Goal: Transaction & Acquisition: Book appointment/travel/reservation

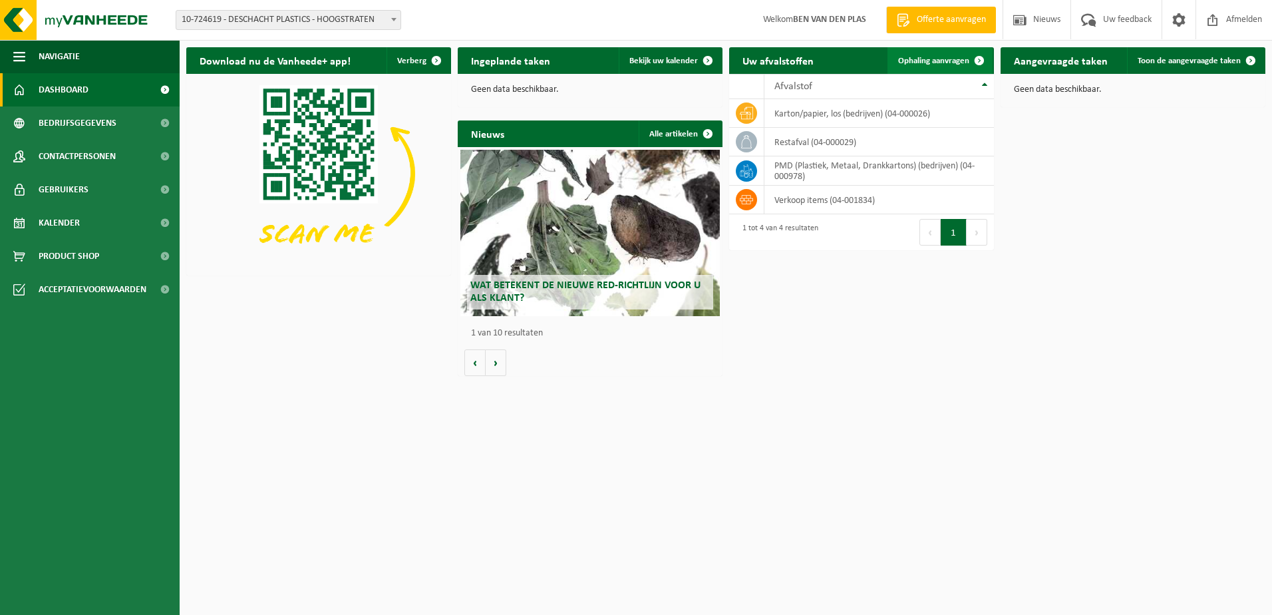
click at [979, 61] on span at bounding box center [979, 60] width 27 height 27
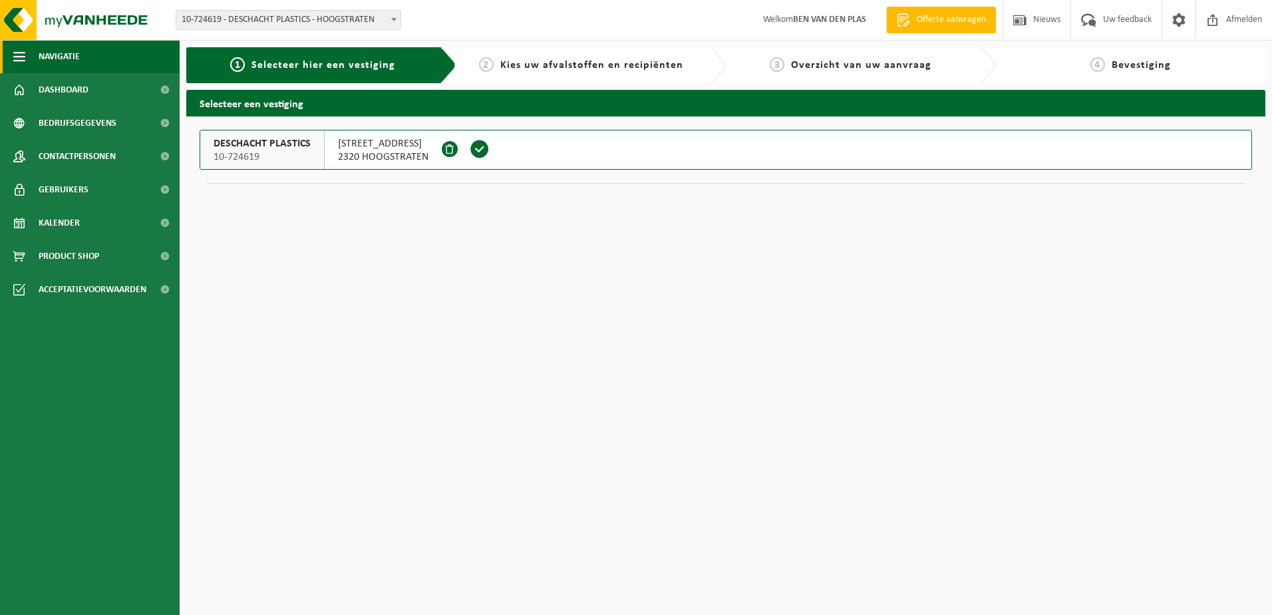
click at [19, 51] on span "button" at bounding box center [19, 56] width 12 height 33
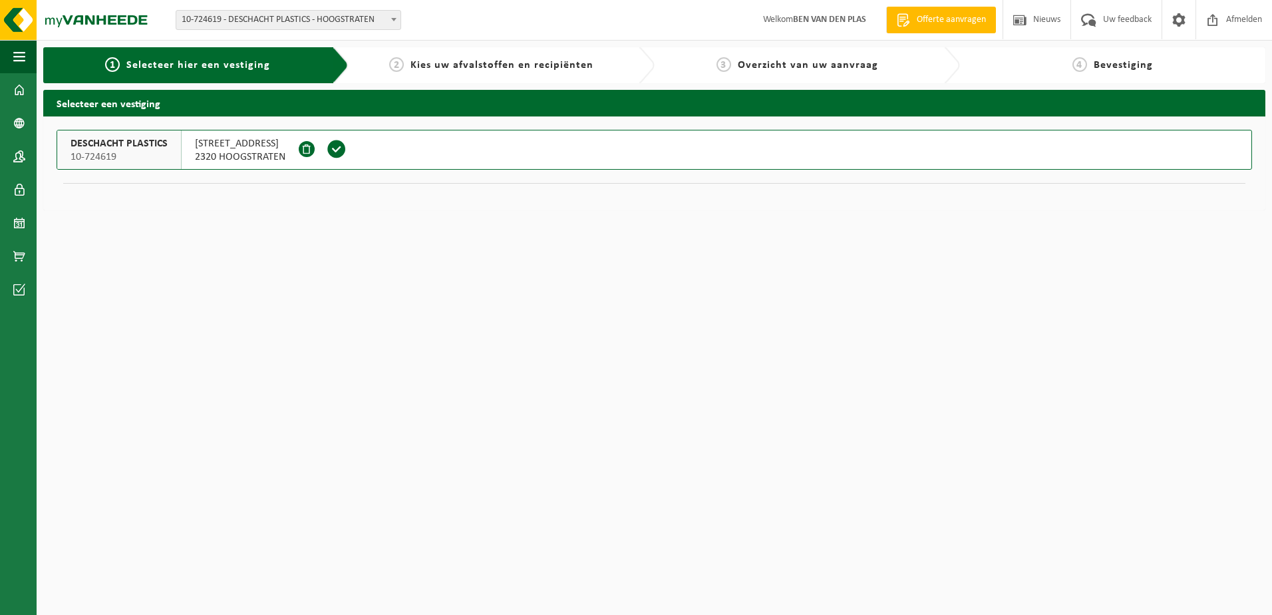
click at [197, 64] on span "Selecteer hier een vestiging" at bounding box center [198, 65] width 144 height 11
click at [825, 65] on span "Overzicht van uw aanvraag" at bounding box center [808, 65] width 140 height 11
click at [833, 19] on strong "BEN VAN DEN PLAS" at bounding box center [829, 20] width 73 height 10
click at [25, 63] on button "Navigatie" at bounding box center [18, 56] width 37 height 33
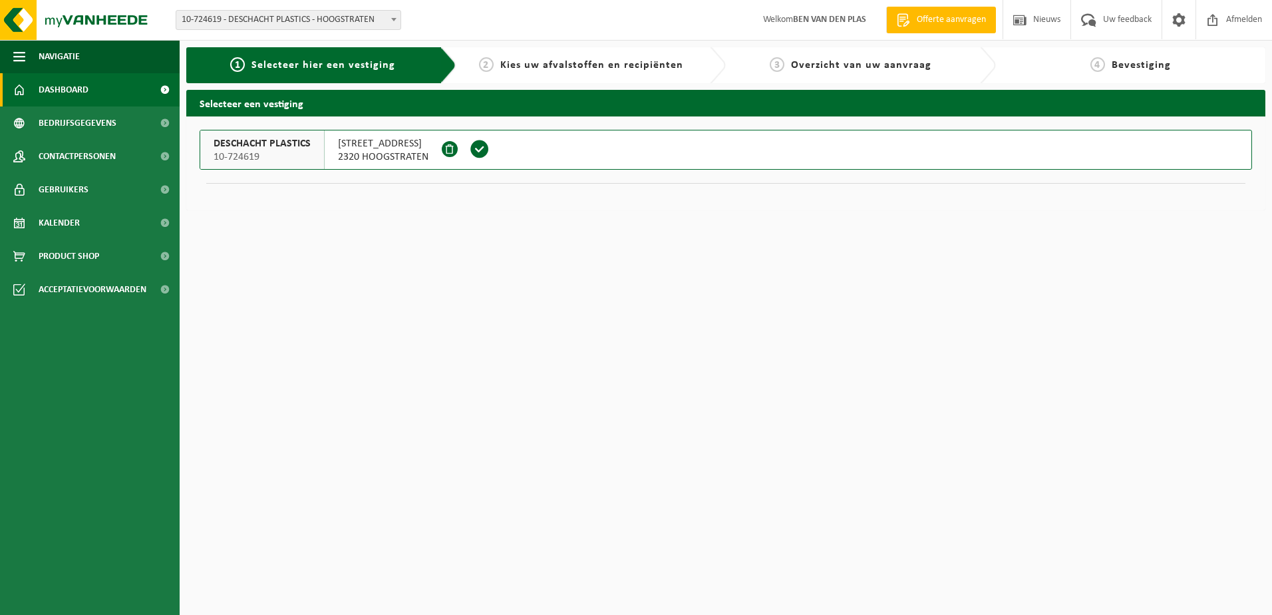
click at [35, 91] on link "Dashboard" at bounding box center [90, 89] width 180 height 33
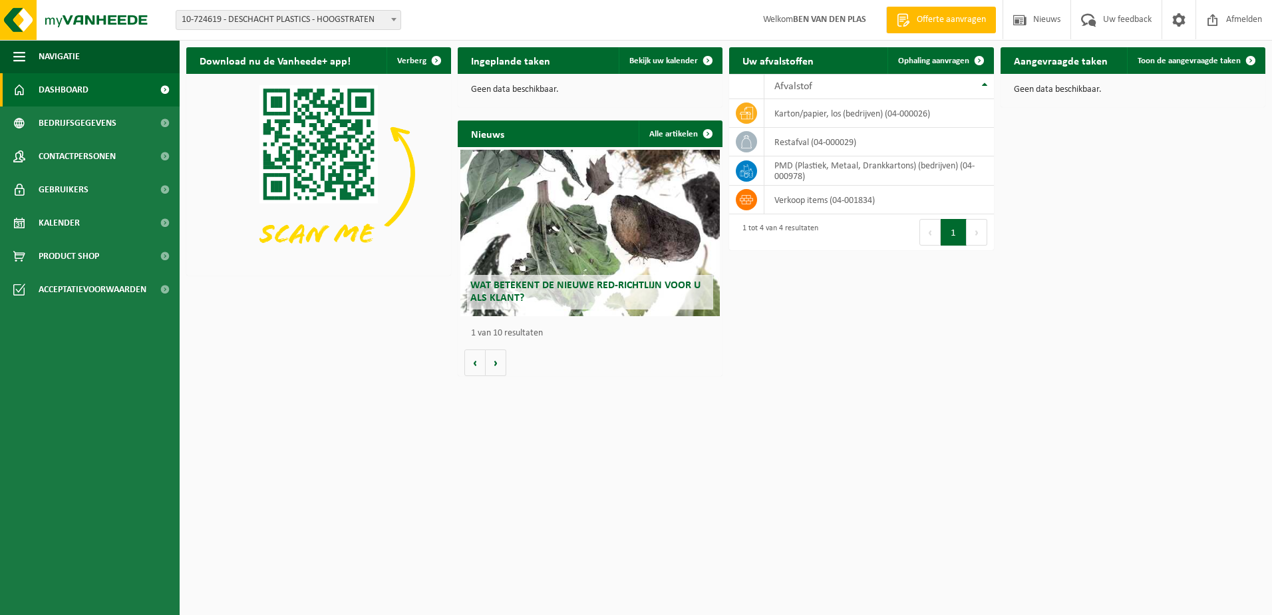
click at [952, 230] on button "1" at bounding box center [954, 232] width 26 height 27
click at [744, 136] on icon at bounding box center [746, 141] width 13 height 13
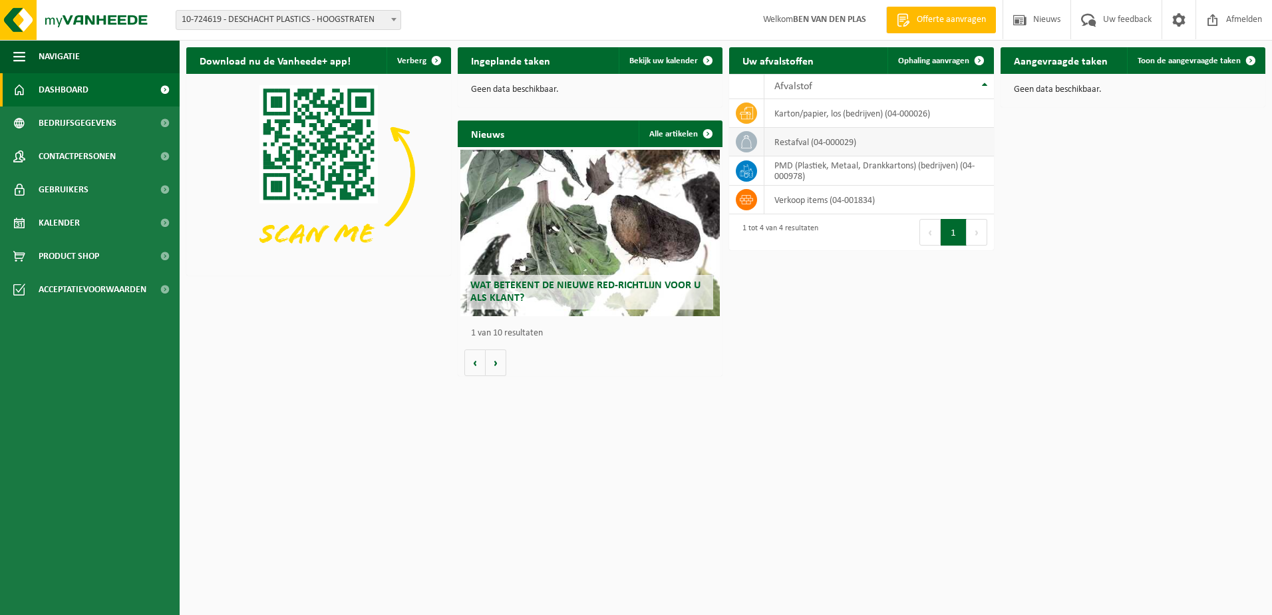
click at [744, 136] on icon at bounding box center [746, 141] width 13 height 13
click at [906, 61] on span "Ophaling aanvragen" at bounding box center [933, 61] width 71 height 9
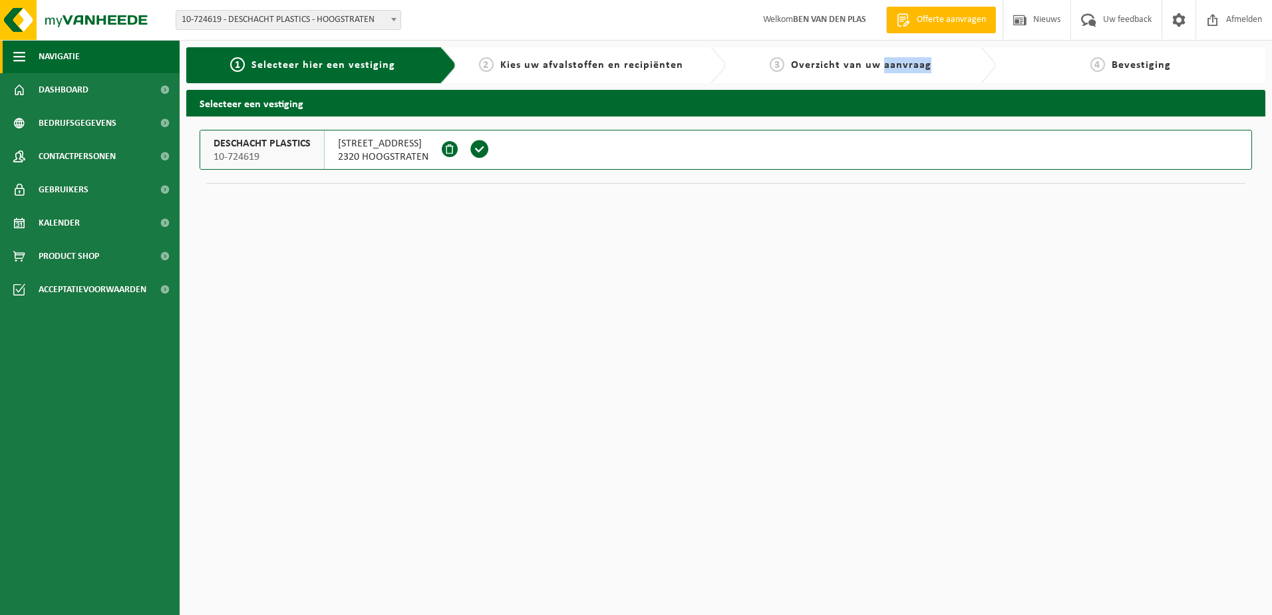
click at [21, 58] on span "button" at bounding box center [19, 56] width 12 height 33
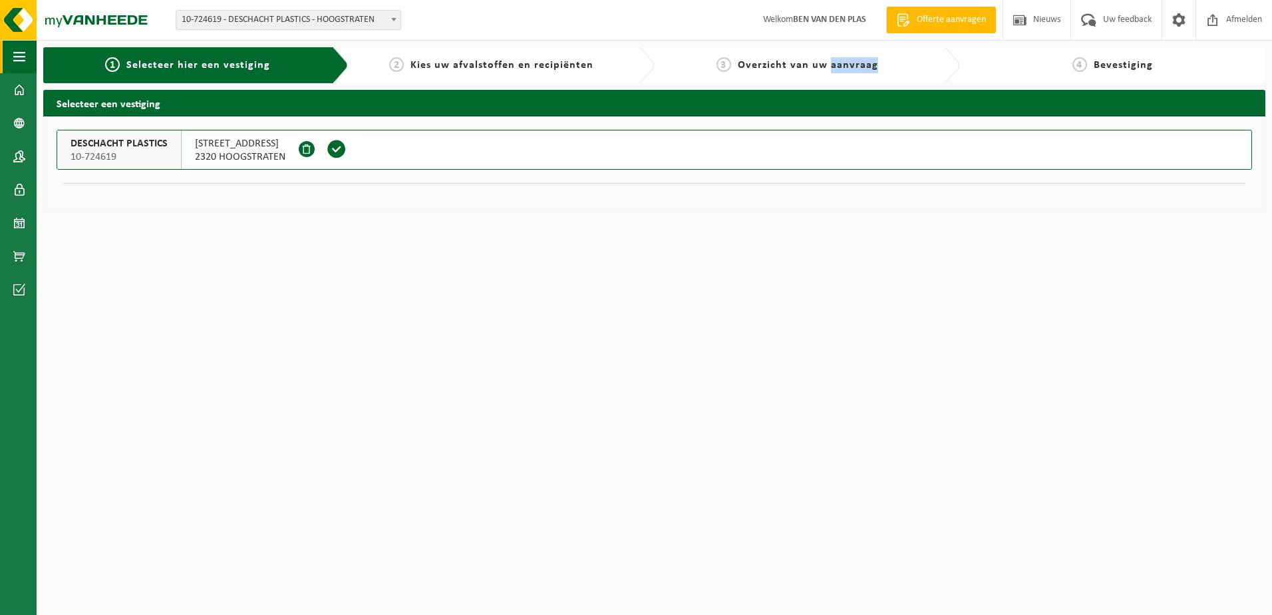
click at [21, 58] on span "button" at bounding box center [19, 56] width 12 height 33
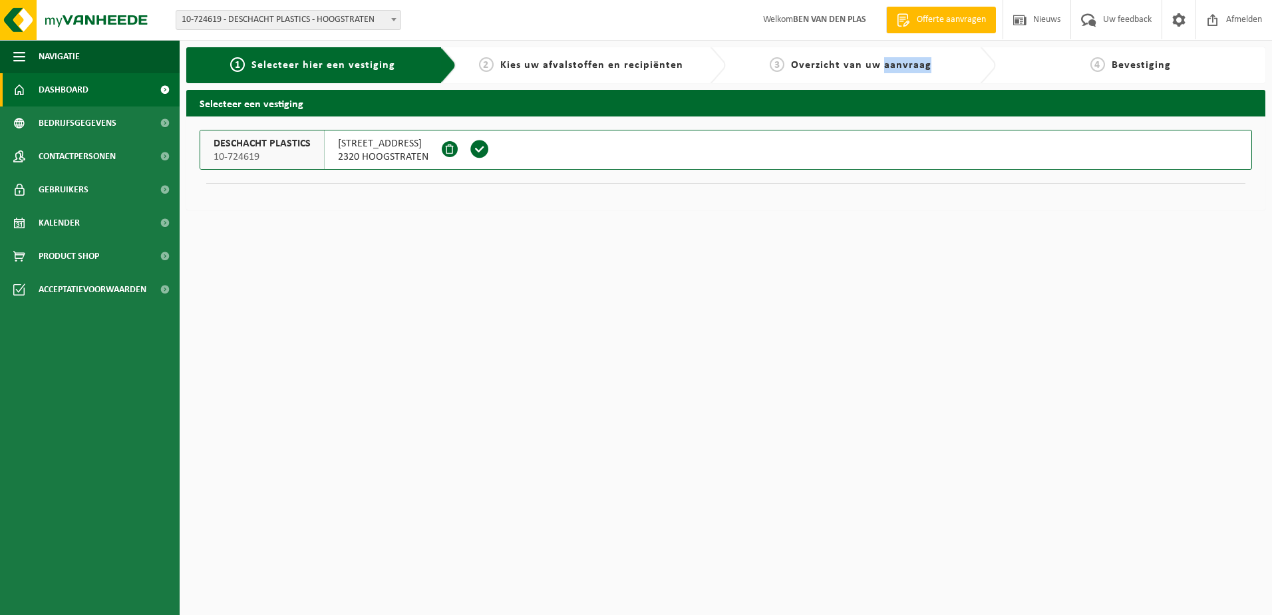
click at [27, 92] on link "Dashboard" at bounding box center [90, 89] width 180 height 33
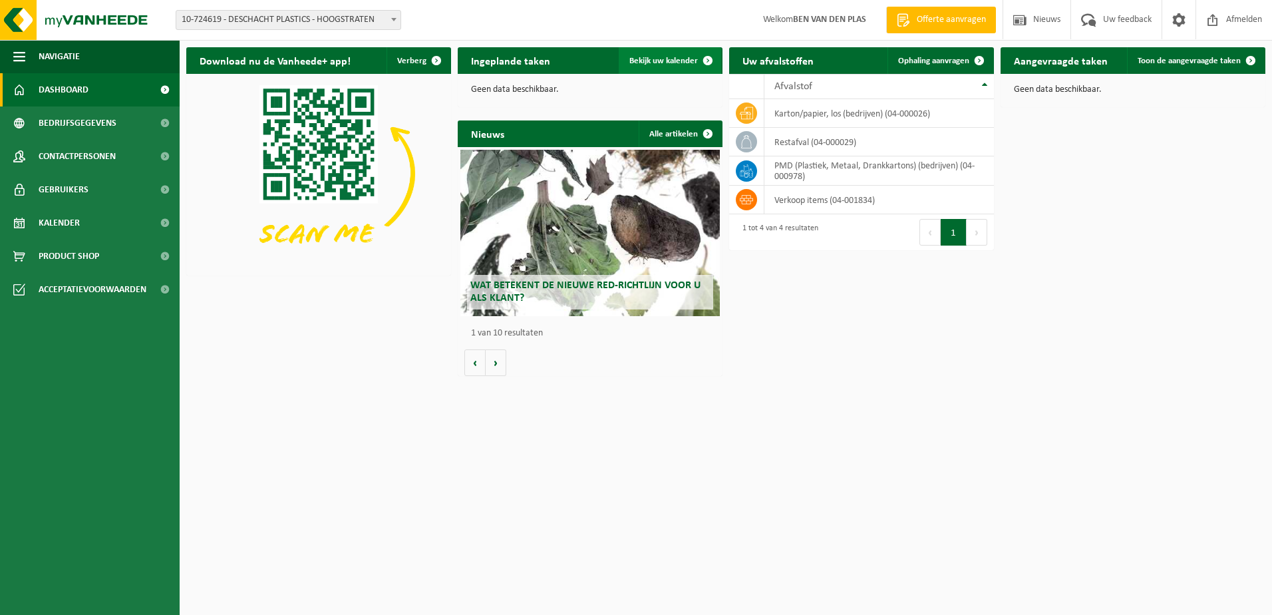
click at [663, 59] on span "Bekijk uw kalender" at bounding box center [663, 61] width 69 height 9
click at [744, 137] on icon at bounding box center [746, 141] width 13 height 13
drag, startPoint x: 744, startPoint y: 137, endPoint x: 983, endPoint y: 83, distance: 245.5
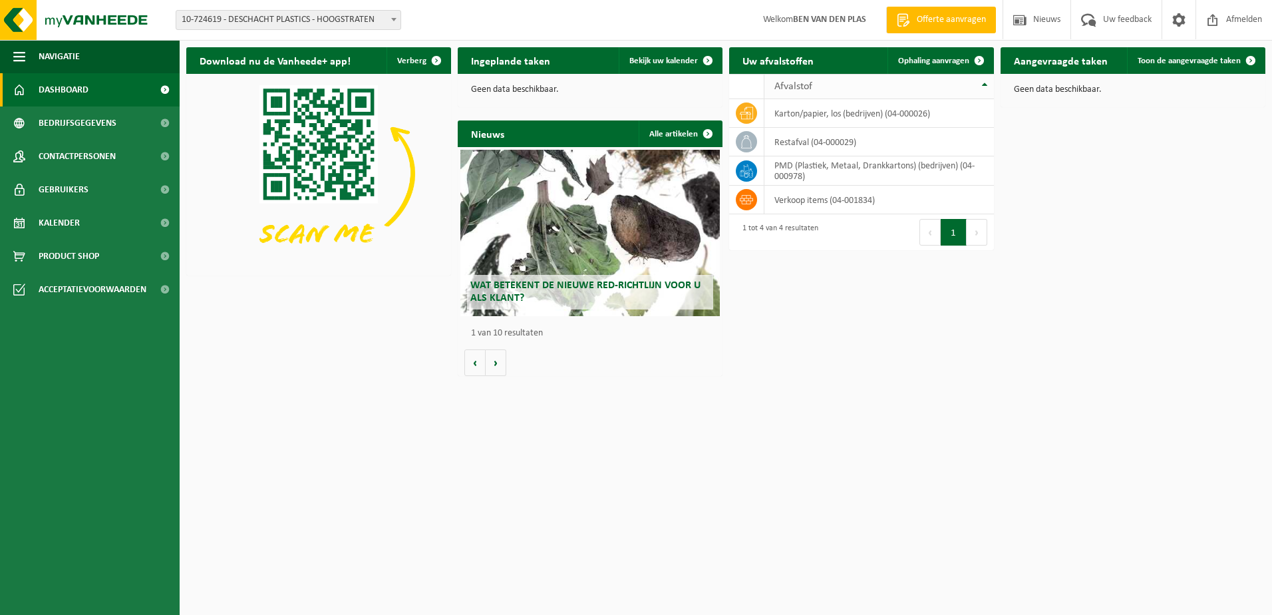
click at [983, 83] on th "Afvalstof" at bounding box center [880, 86] width 230 height 25
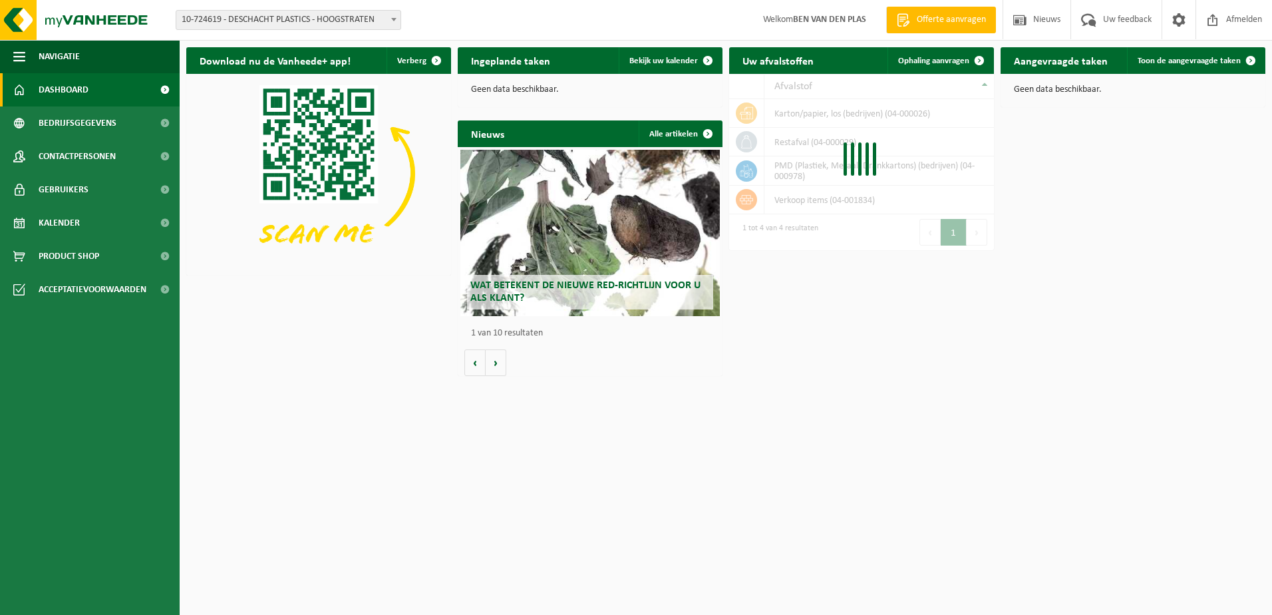
click at [984, 83] on th "Afvalstof" at bounding box center [880, 86] width 230 height 25
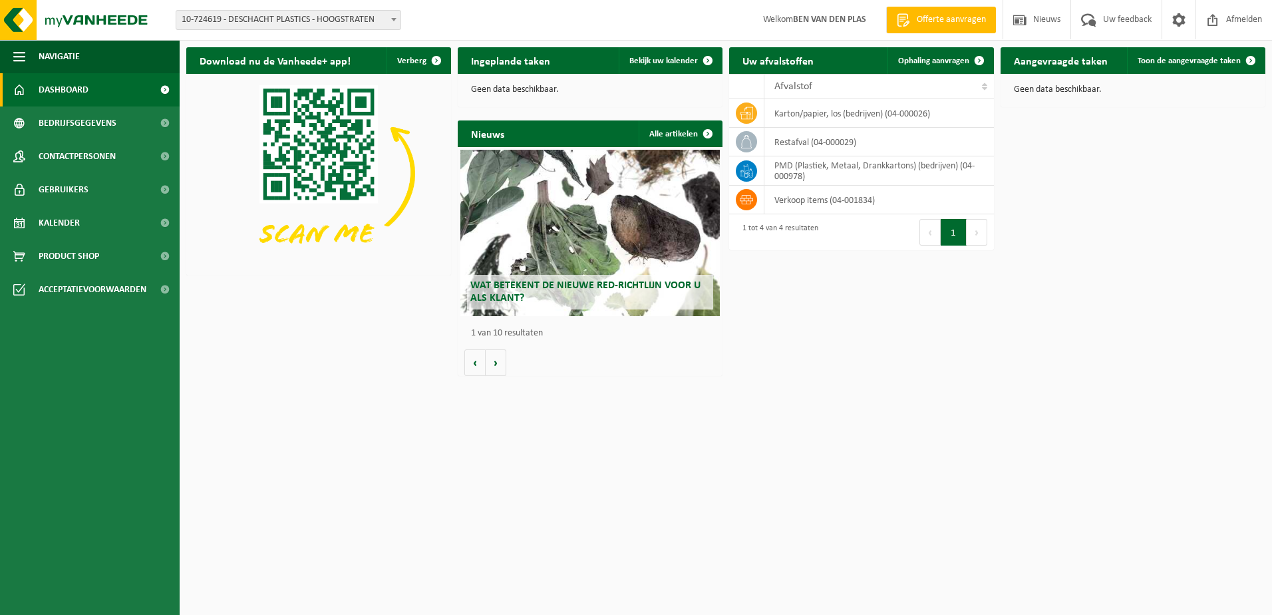
click at [984, 83] on th "Afvalstof" at bounding box center [880, 86] width 230 height 25
click at [980, 59] on span at bounding box center [979, 60] width 27 height 27
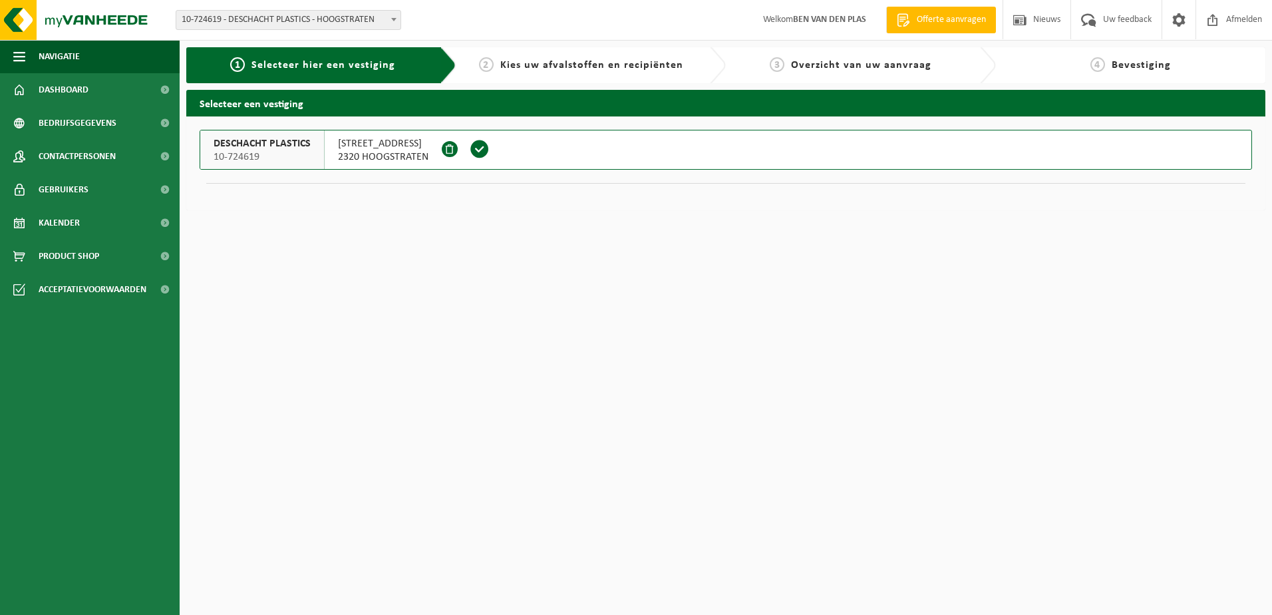
click at [980, 59] on div "3 Overzicht van uw aanvraag" at bounding box center [861, 65] width 270 height 36
click at [57, 216] on span "Kalender" at bounding box center [59, 222] width 41 height 33
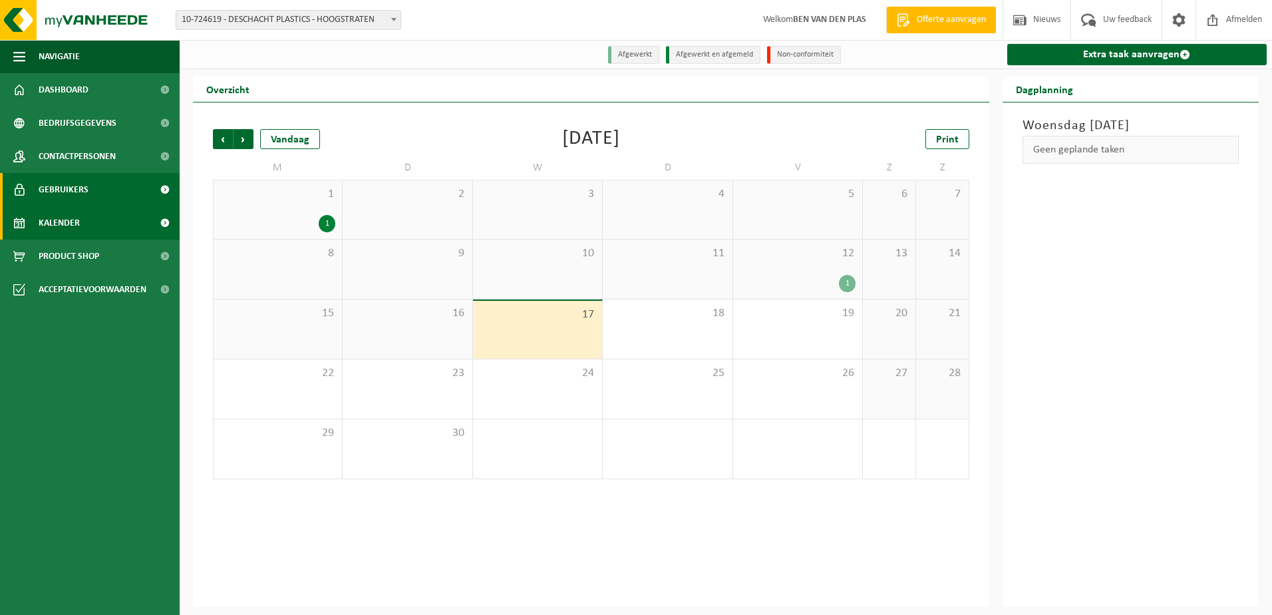
click at [61, 189] on span "Gebruikers" at bounding box center [64, 189] width 50 height 33
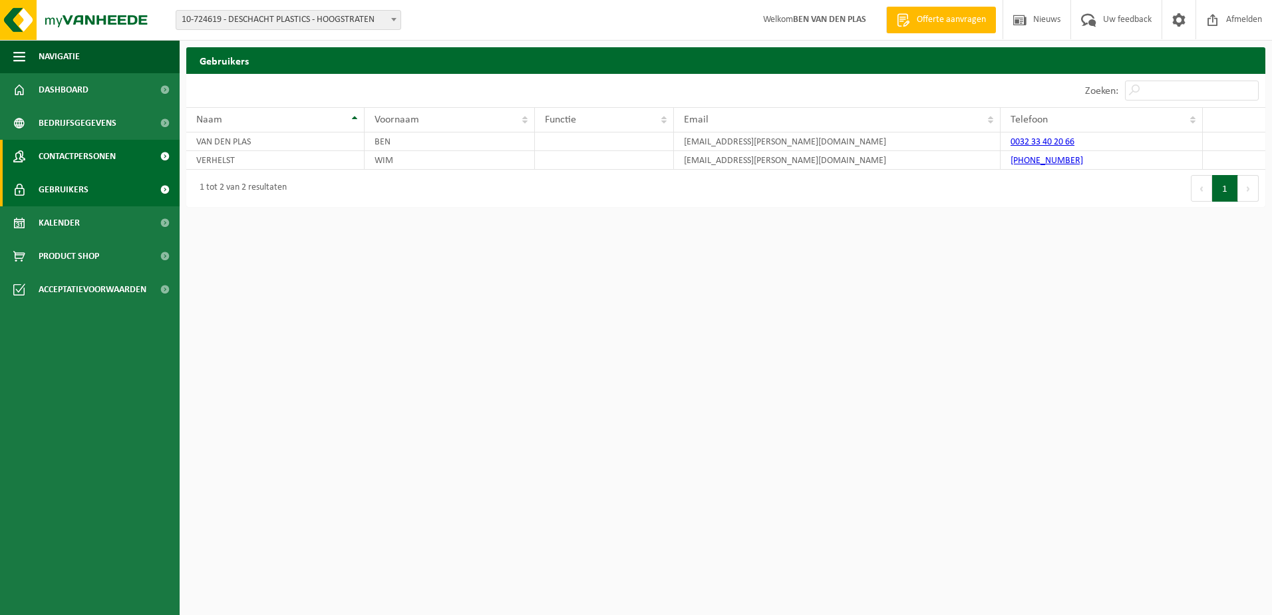
click at [70, 156] on span "Contactpersonen" at bounding box center [77, 156] width 77 height 33
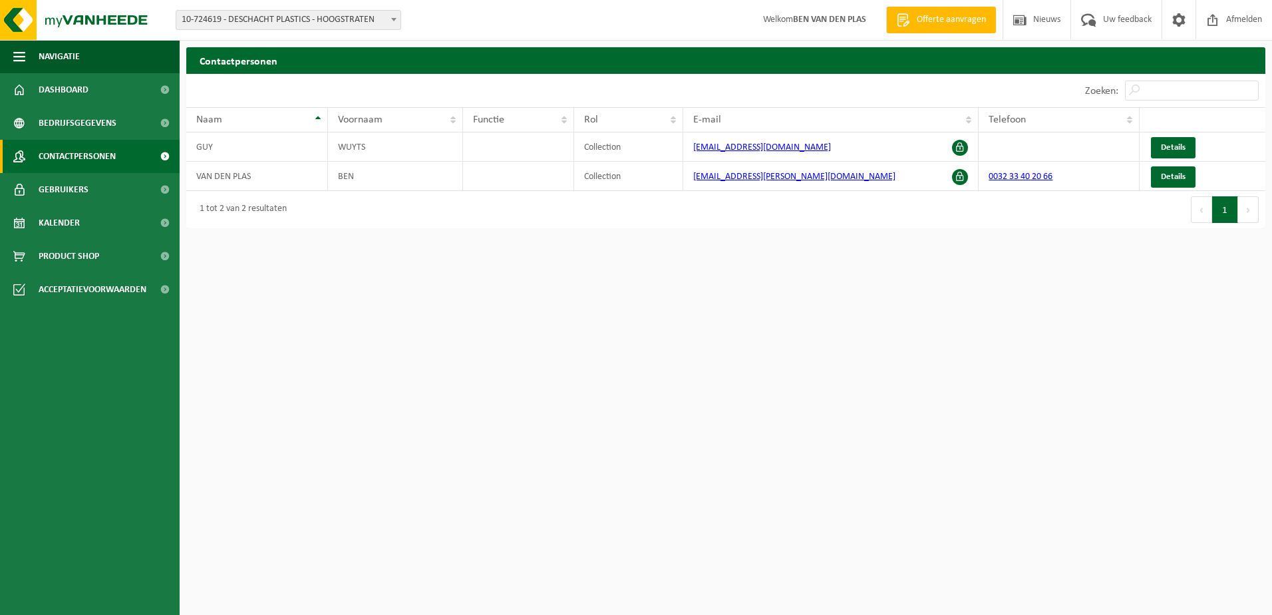
click at [1225, 210] on button "1" at bounding box center [1225, 209] width 26 height 27
click at [49, 51] on span "Navigatie" at bounding box center [59, 56] width 41 height 33
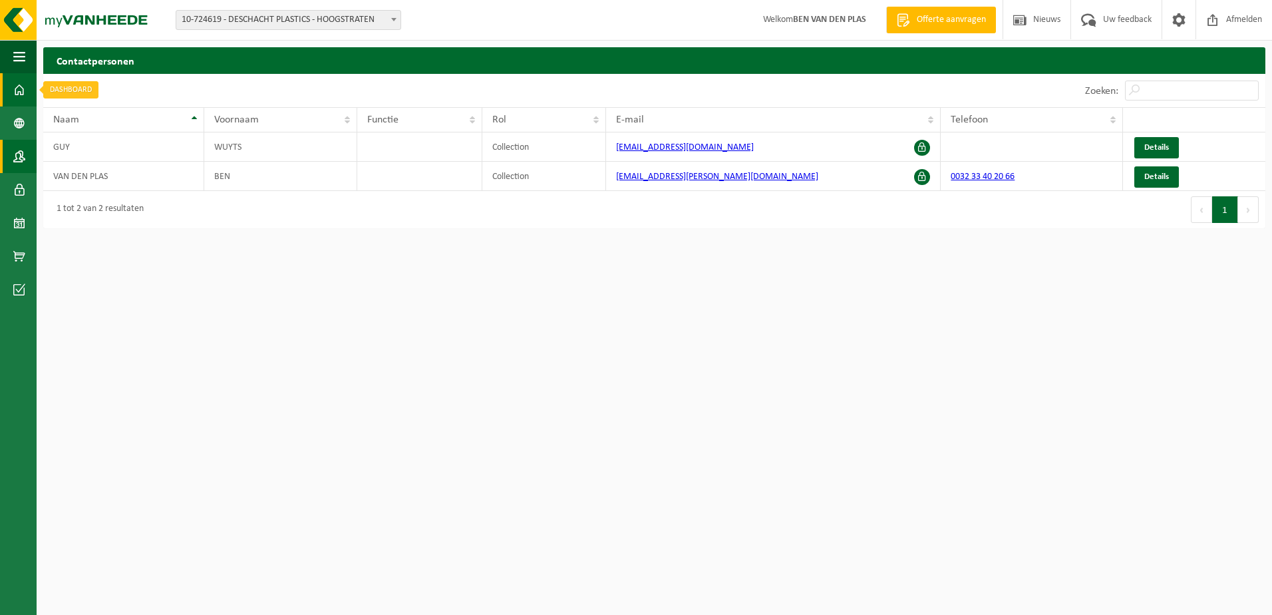
click at [19, 85] on span at bounding box center [19, 89] width 12 height 33
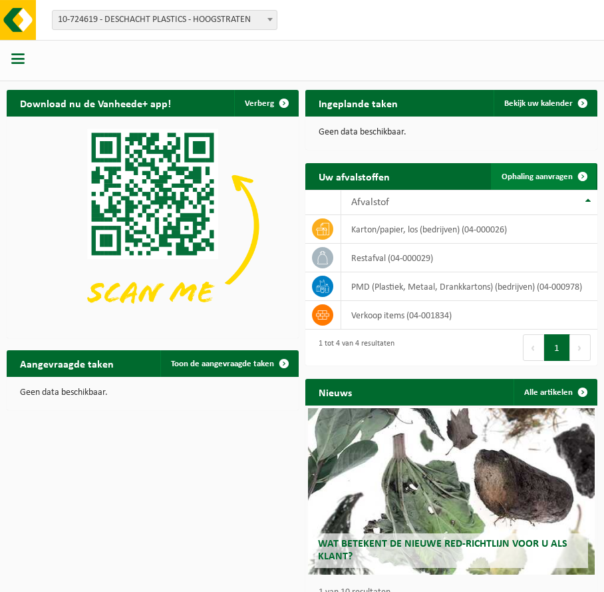
click at [524, 176] on span "Ophaling aanvragen" at bounding box center [537, 176] width 71 height 9
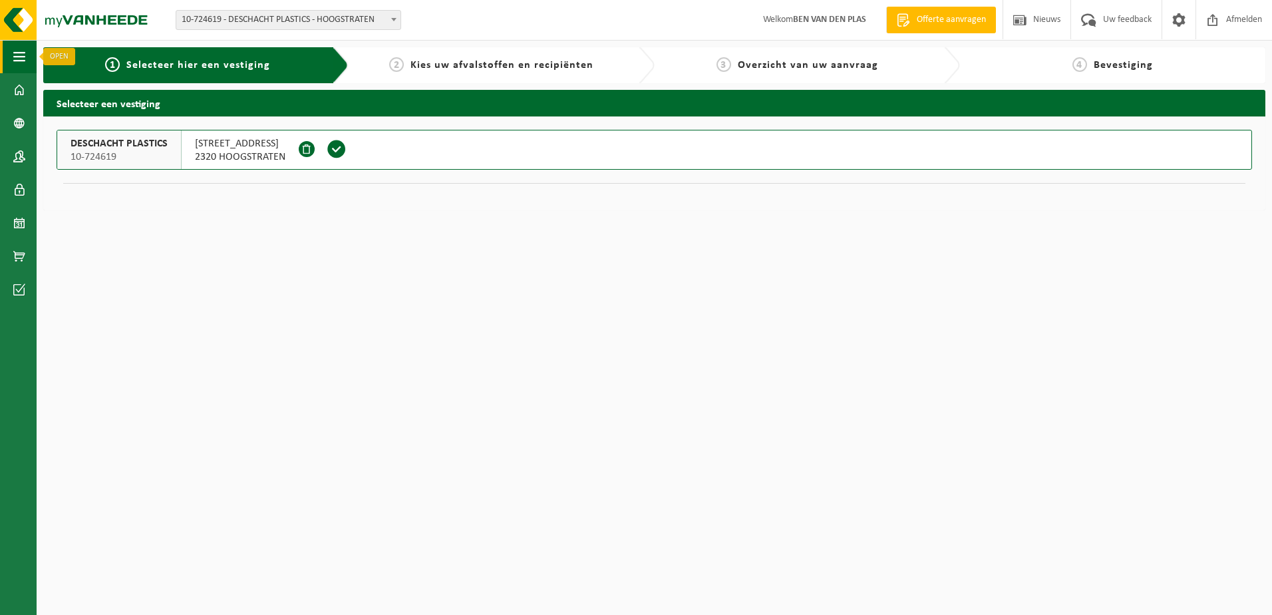
click at [18, 55] on span "button" at bounding box center [19, 56] width 12 height 33
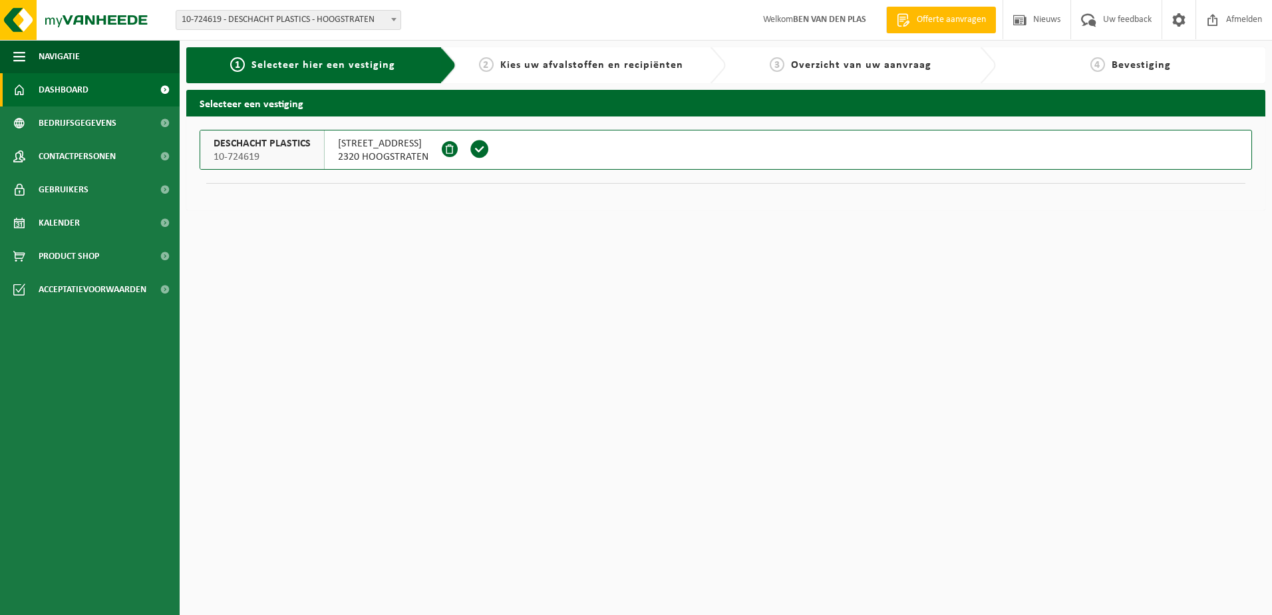
click at [25, 94] on link "Dashboard" at bounding box center [90, 89] width 180 height 33
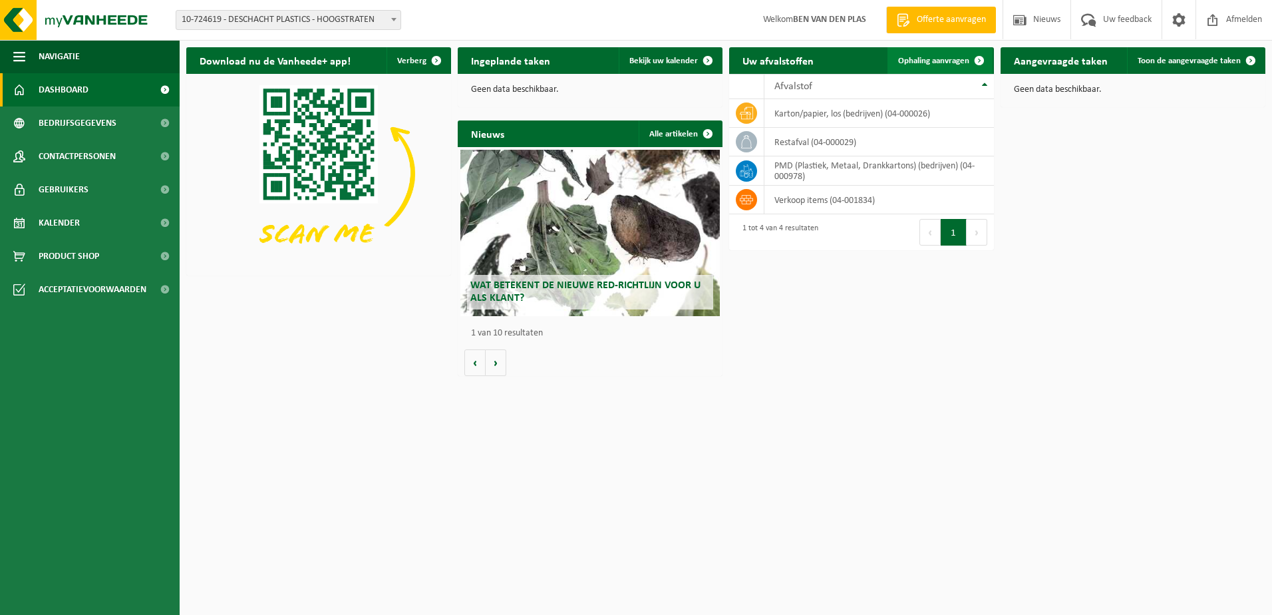
click at [928, 59] on span "Ophaling aanvragen" at bounding box center [933, 61] width 71 height 9
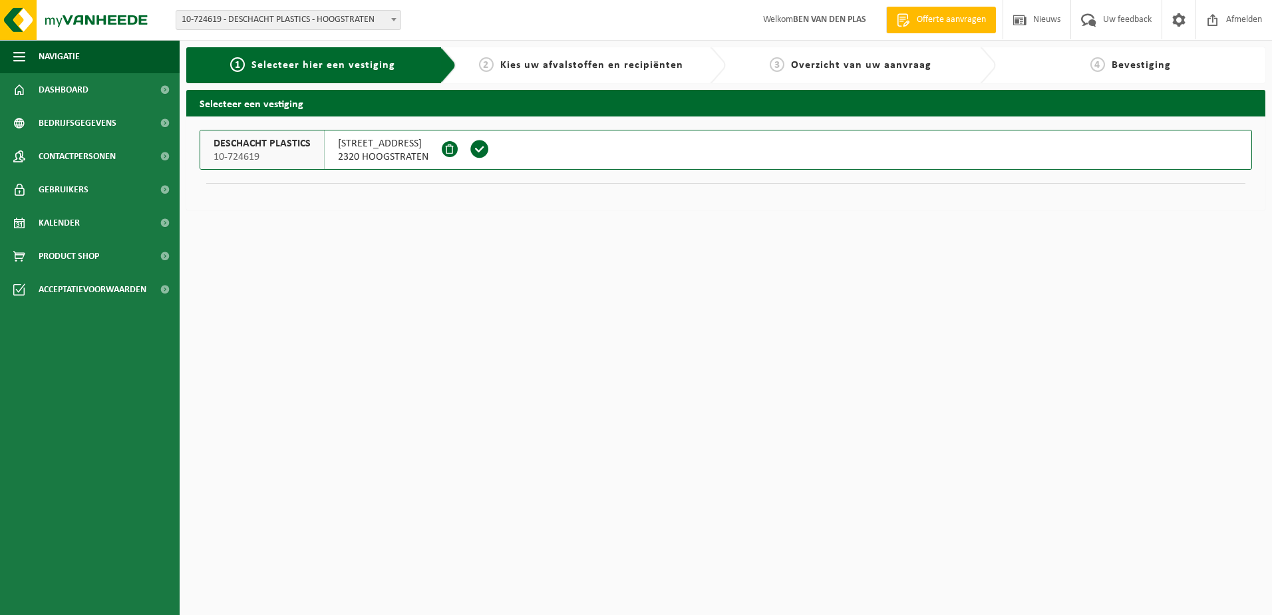
drag, startPoint x: 888, startPoint y: 148, endPoint x: 557, endPoint y: 158, distance: 330.9
click at [557, 159] on button "DESCHACHT PLASTICS 10-724619 [STREET_ADDRESS]" at bounding box center [726, 150] width 1053 height 40
click at [557, 158] on button "DESCHACHT PLASTICS 10-724619 SINT LENAARTSEWEG 36 2320 HOOGSTRATEN" at bounding box center [726, 150] width 1053 height 40
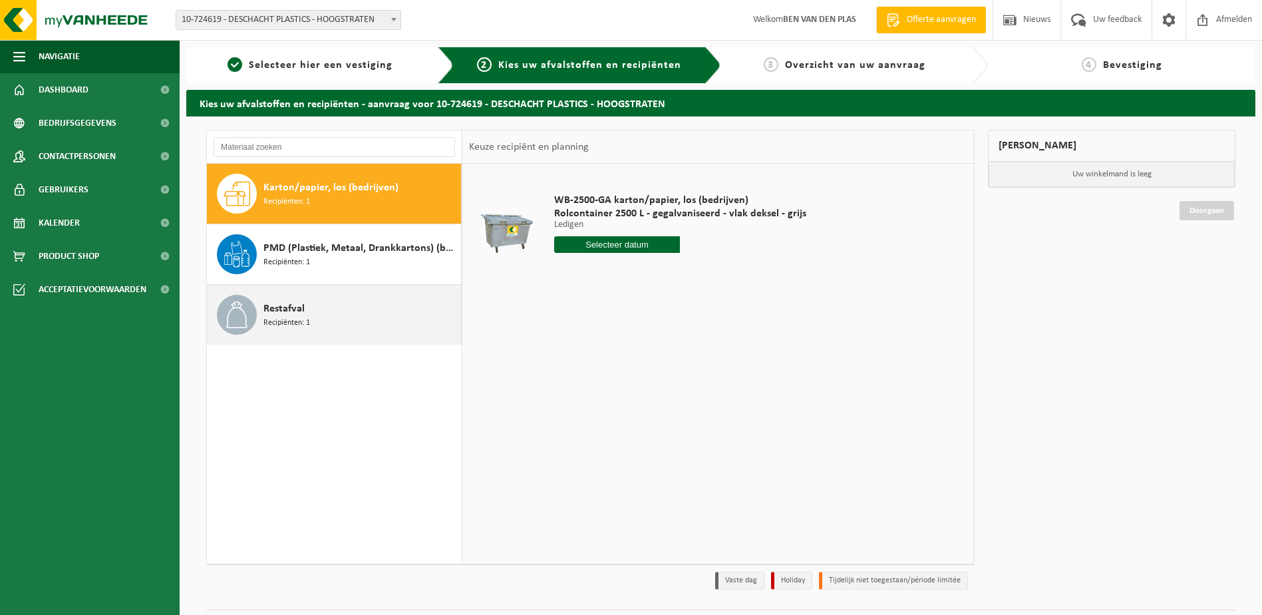
click at [253, 310] on span at bounding box center [237, 315] width 40 height 40
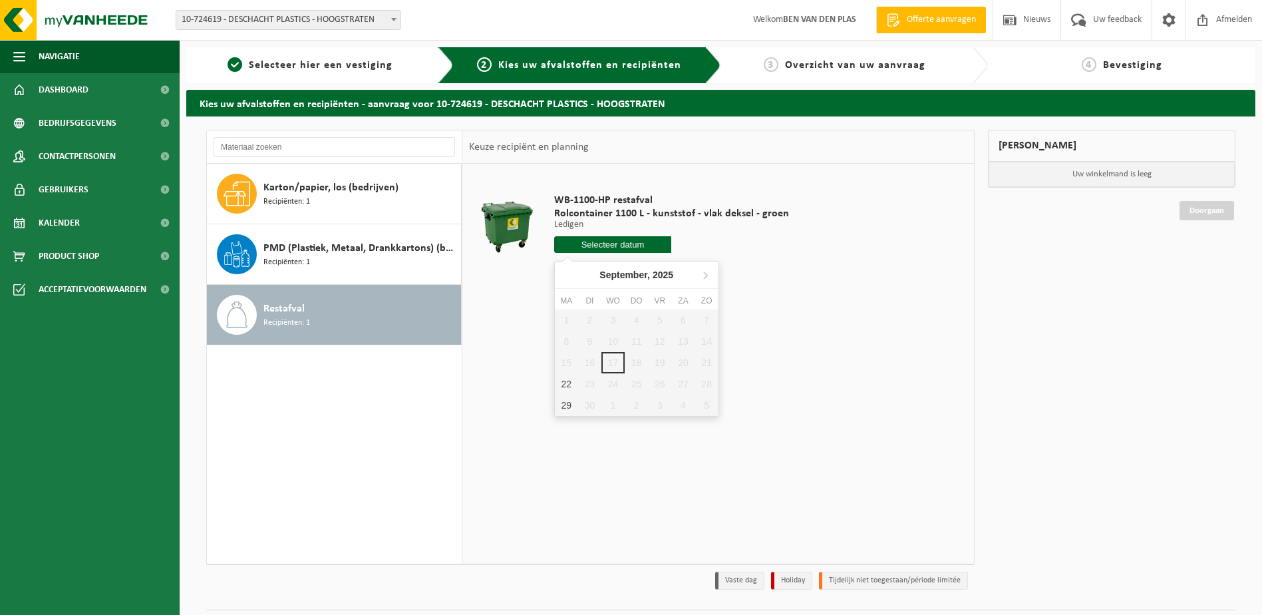
click at [610, 242] on input "text" at bounding box center [613, 244] width 118 height 17
click at [566, 385] on div "22" at bounding box center [566, 383] width 23 height 21
type input "Van 2025-09-22"
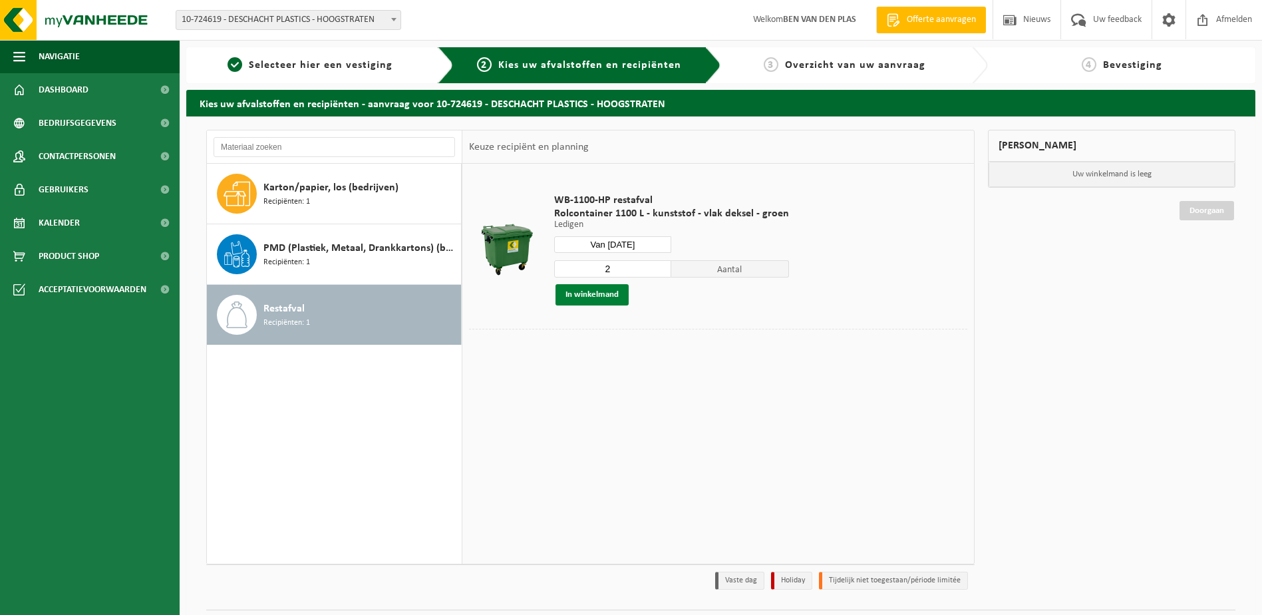
click at [596, 293] on button "In winkelmand" at bounding box center [592, 294] width 73 height 21
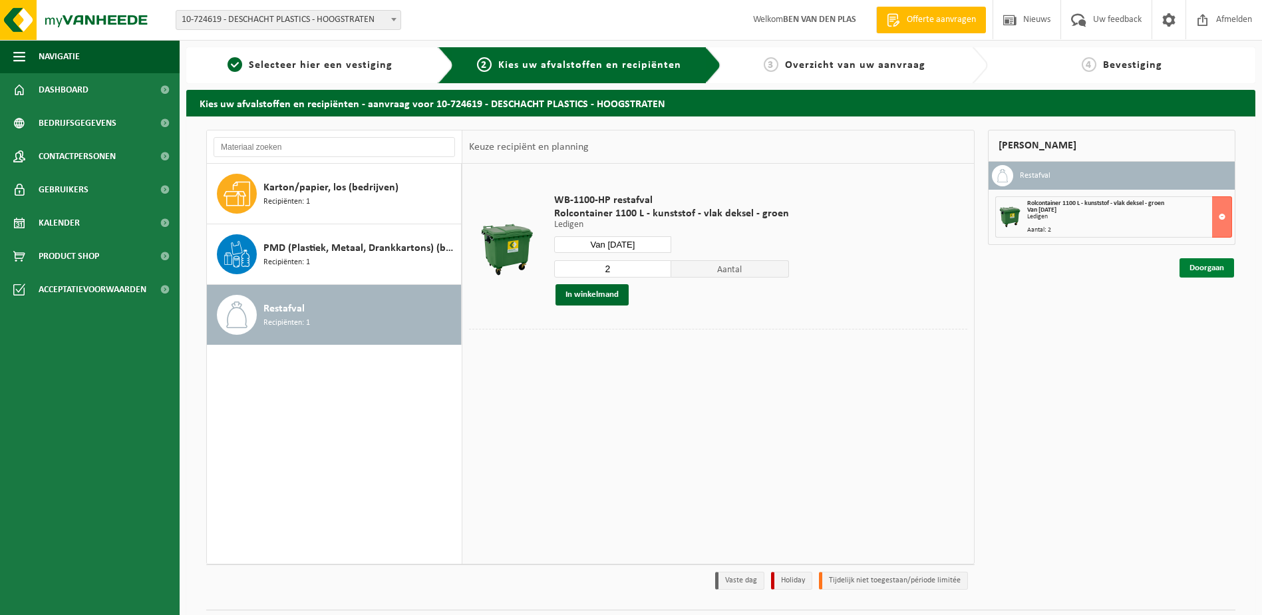
click at [1210, 267] on link "Doorgaan" at bounding box center [1207, 267] width 55 height 19
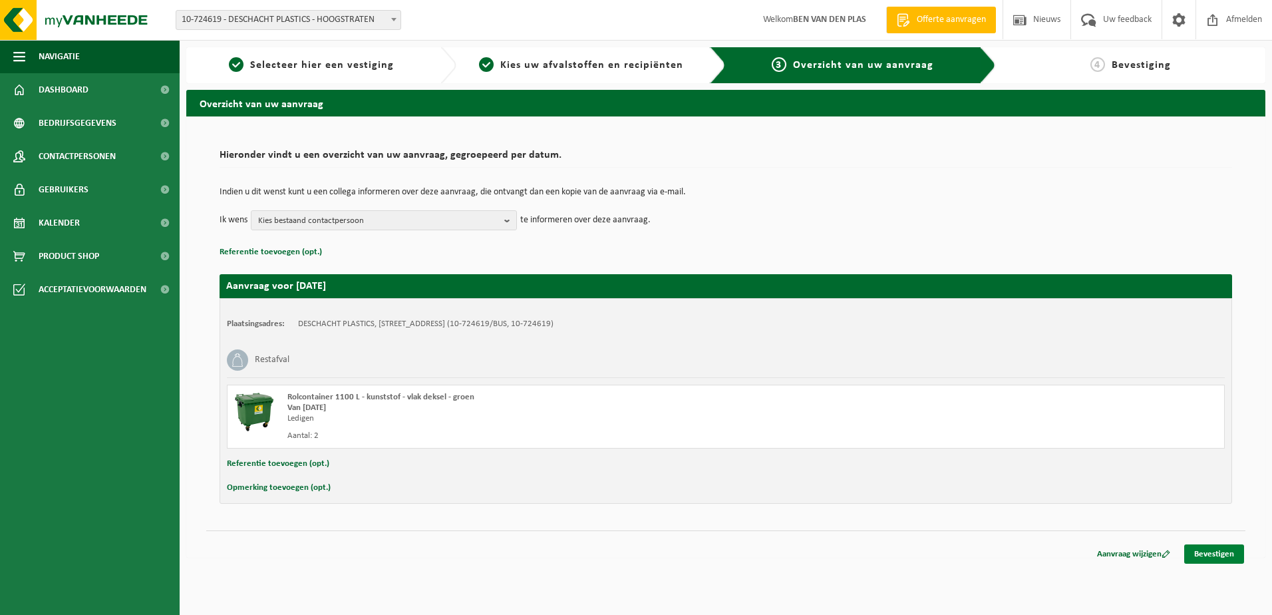
click at [1210, 556] on link "Bevestigen" at bounding box center [1214, 553] width 60 height 19
